Goal: Share content: Share content

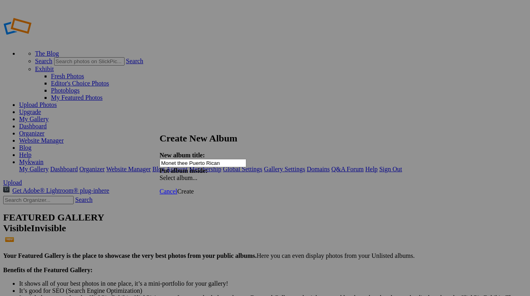
type input "Monet thee Puerto Rican"
click at [194, 188] on span "Create" at bounding box center [185, 191] width 17 height 7
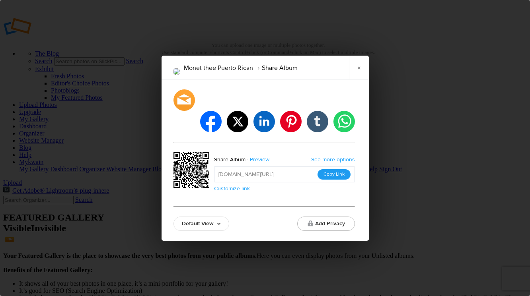
click at [333, 170] on button "Copy Link" at bounding box center [334, 175] width 33 height 10
